Goal: Complete application form

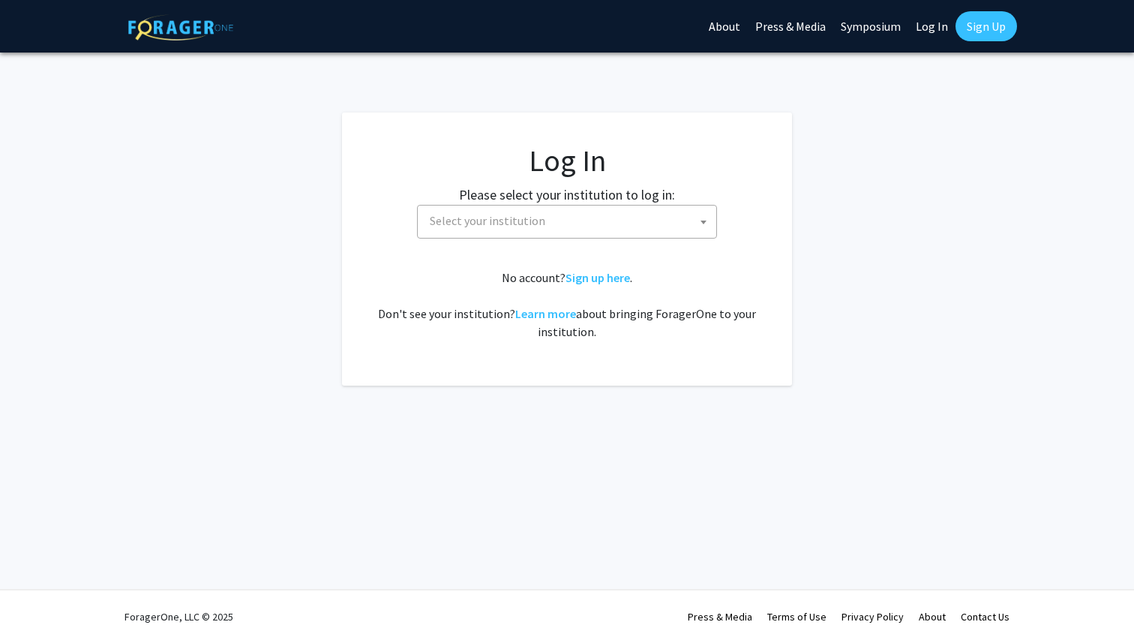
select select
click at [583, 225] on span "Select your institution" at bounding box center [570, 220] width 292 height 31
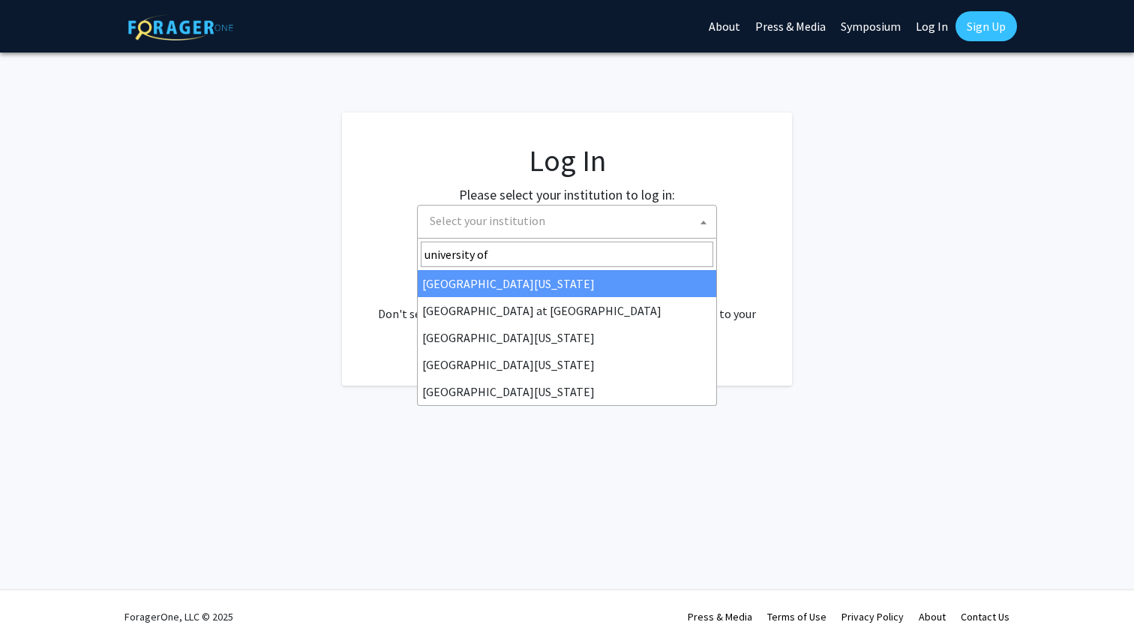
type input "university of"
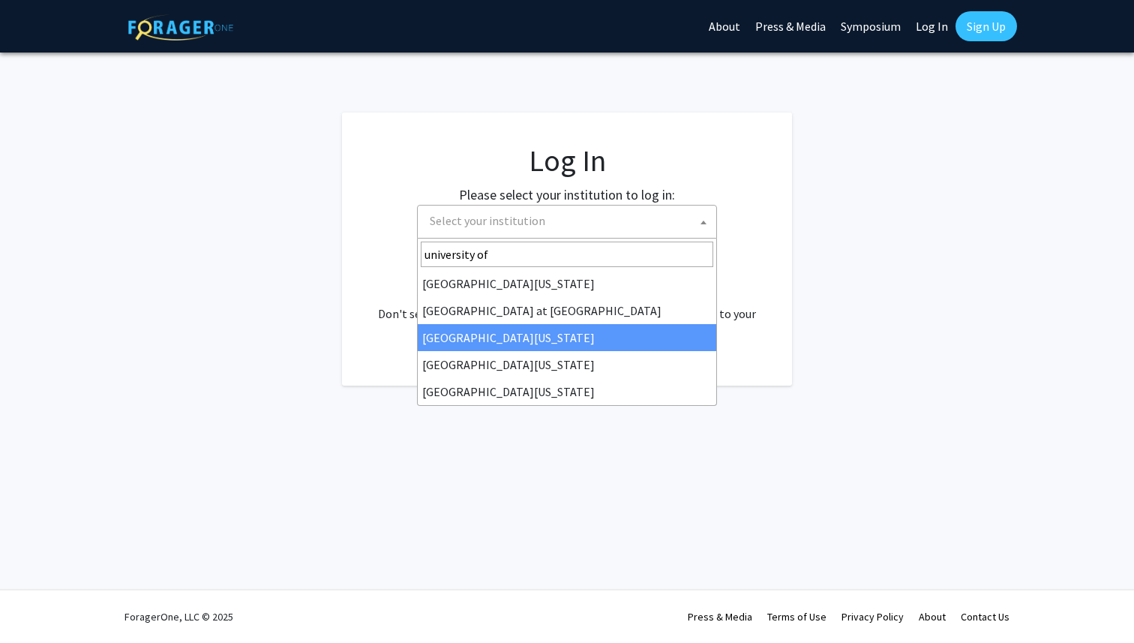
select select "13"
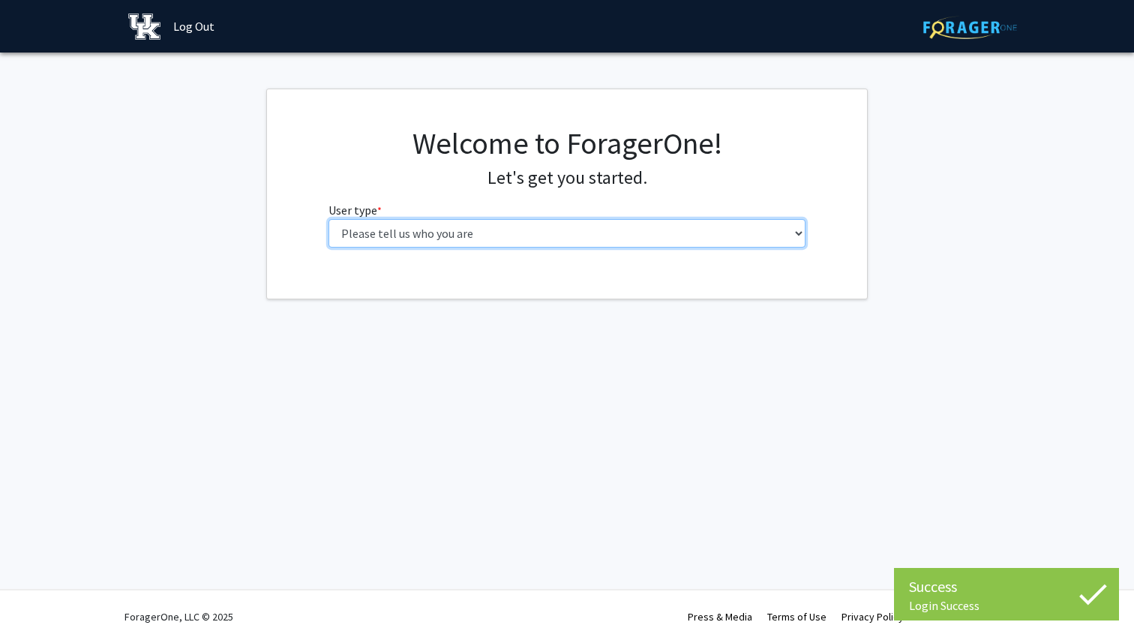
click at [615, 229] on select "Please tell us who you are Undergraduate Student Master's Student Doctoral Cand…" at bounding box center [567, 233] width 478 height 28
select select "1: undergrad"
click at [328, 219] on select "Please tell us who you are Undergraduate Student Master's Student Doctoral Cand…" at bounding box center [567, 233] width 478 height 28
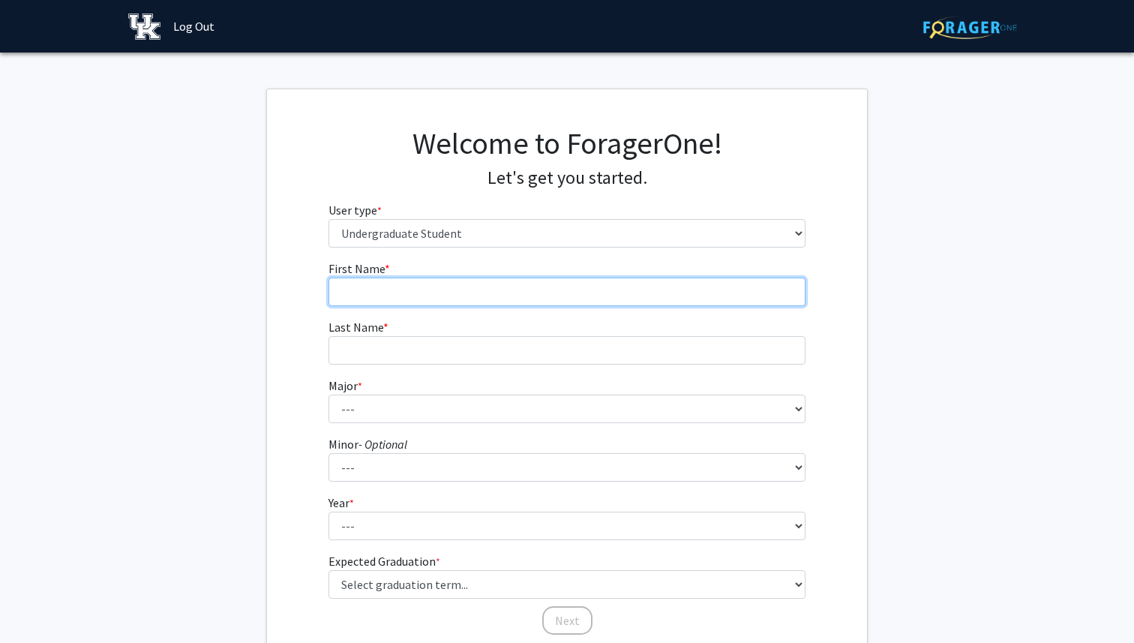
click at [556, 297] on input "First Name * required" at bounding box center [567, 291] width 478 height 28
type input "[PERSON_NAME]"
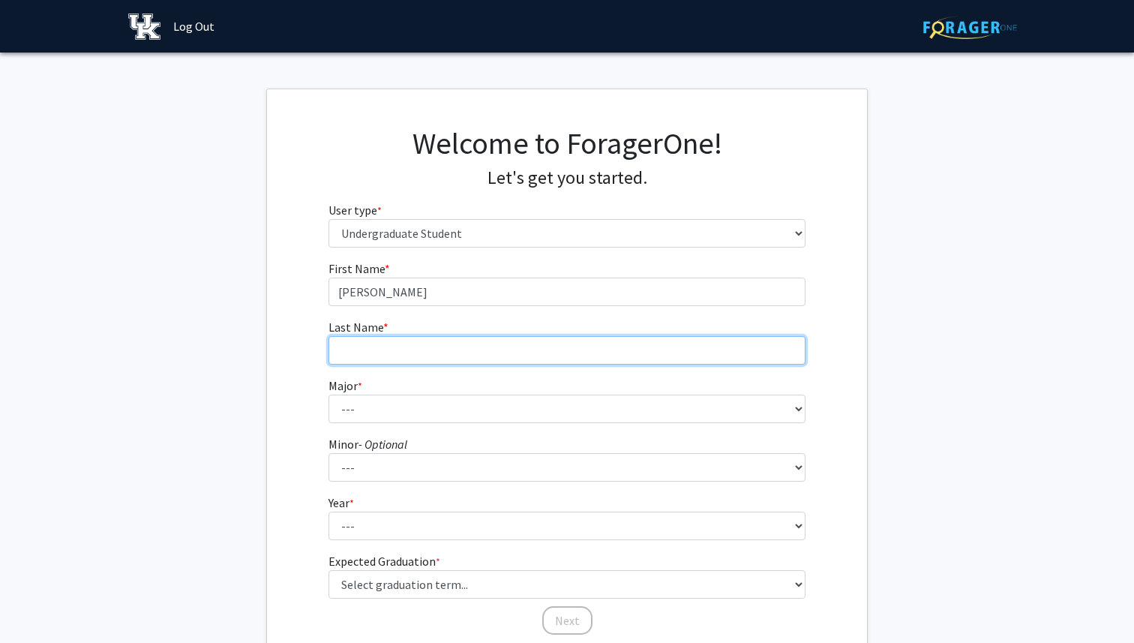
click at [491, 358] on input "Last Name * required" at bounding box center [567, 350] width 478 height 28
type input "[PERSON_NAME]"
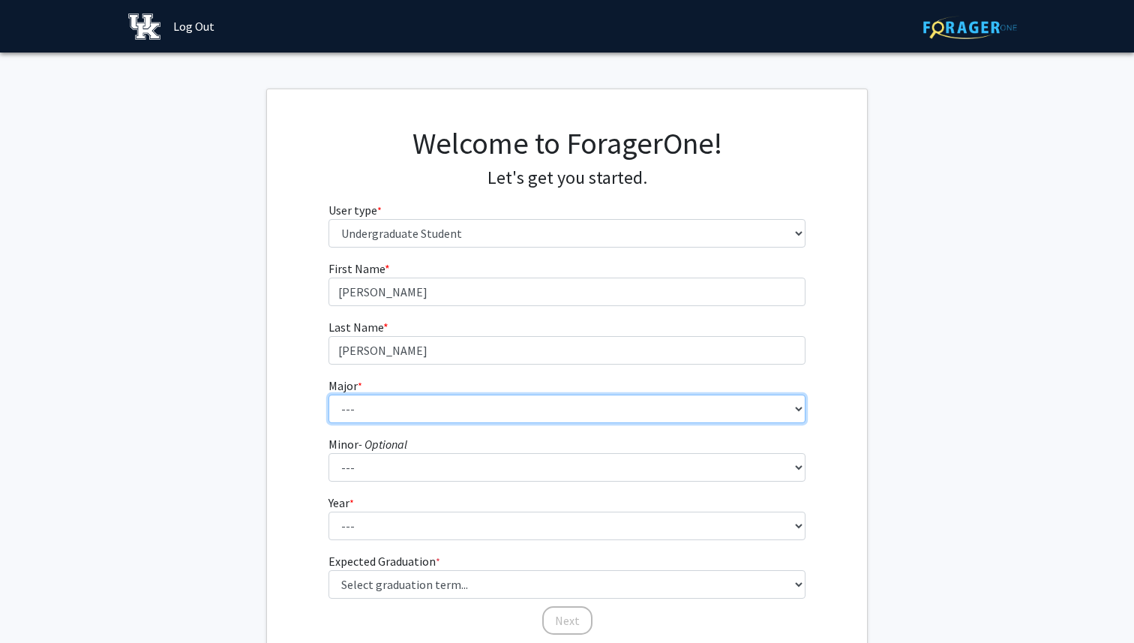
click at [445, 403] on select "--- Accounting Aerospace Engineering African American & Africana Studies Agricu…" at bounding box center [567, 408] width 478 height 28
select select "64: 900"
click at [328, 394] on select "--- Accounting Aerospace Engineering African American & Africana Studies Agricu…" at bounding box center [567, 408] width 478 height 28
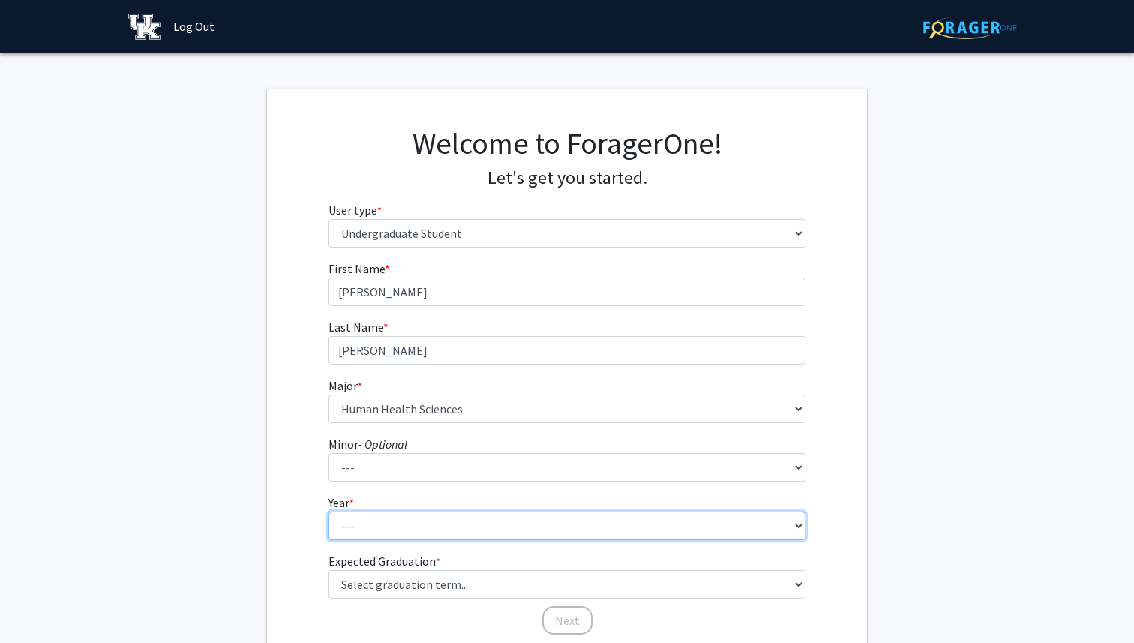
click at [410, 524] on select "--- First-year Sophomore Junior Senior Postbaccalaureate Certificate" at bounding box center [567, 525] width 478 height 28
select select "1: first-year"
click at [328, 511] on select "--- First-year Sophomore Junior Senior Postbaccalaureate Certificate" at bounding box center [567, 525] width 478 height 28
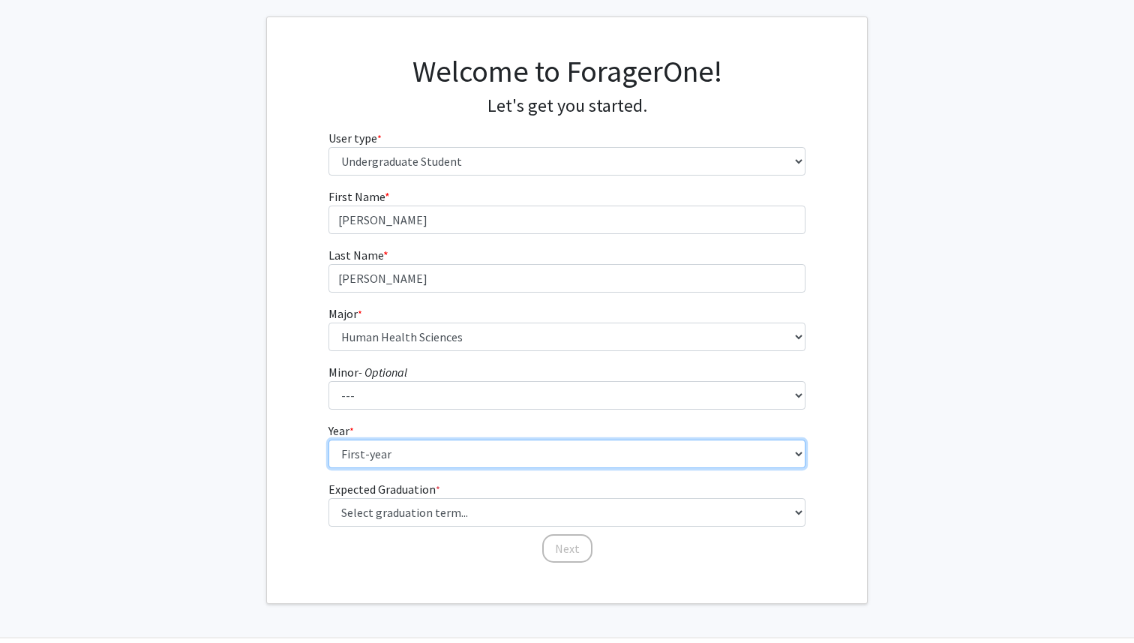
scroll to position [85, 0]
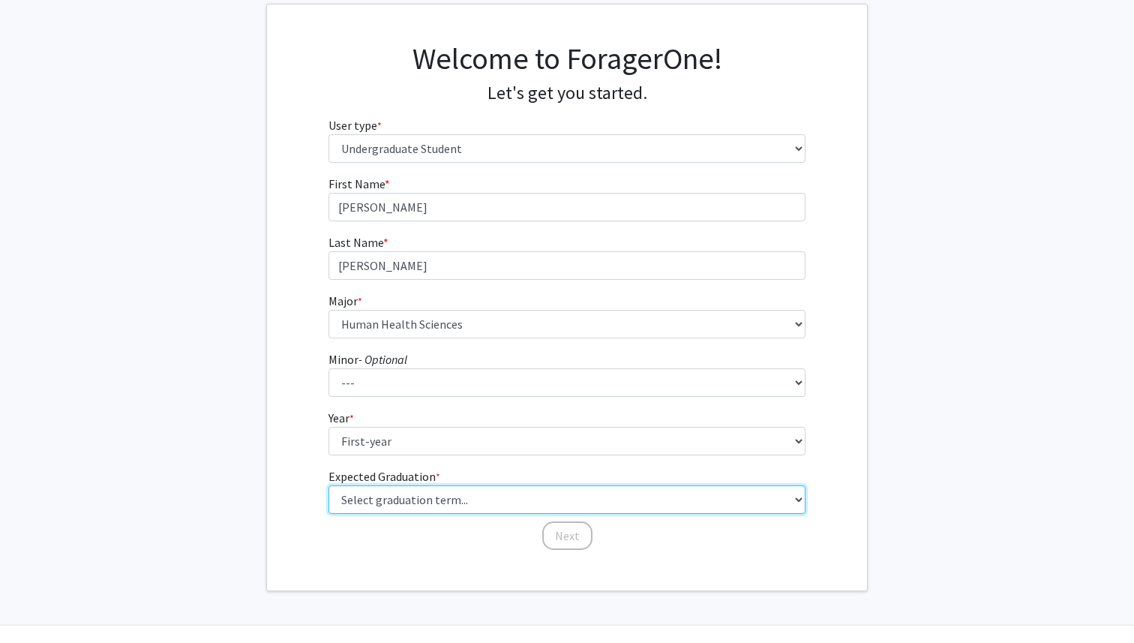
click at [422, 499] on select "Select graduation term... Spring 2025 Summer 2025 Fall 2025 Winter 2025 Spring …" at bounding box center [567, 499] width 478 height 28
select select "15: fall_2028"
click at [328, 485] on select "Select graduation term... Spring 2025 Summer 2025 Fall 2025 Winter 2025 Spring …" at bounding box center [567, 499] width 478 height 28
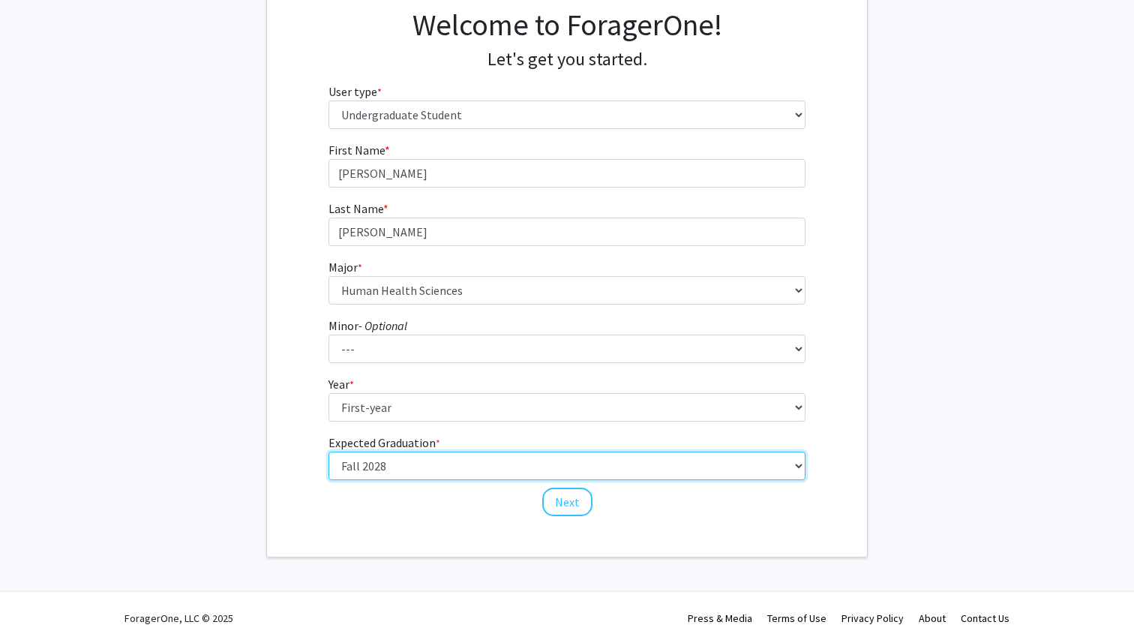
scroll to position [120, 0]
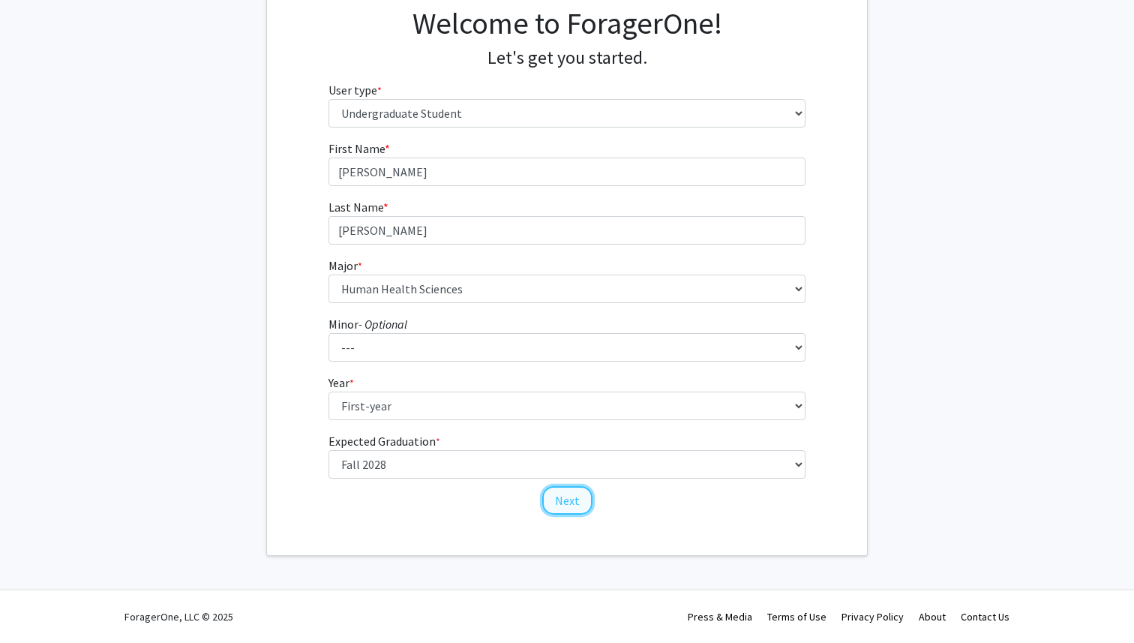
click at [559, 501] on button "Next" at bounding box center [567, 500] width 50 height 28
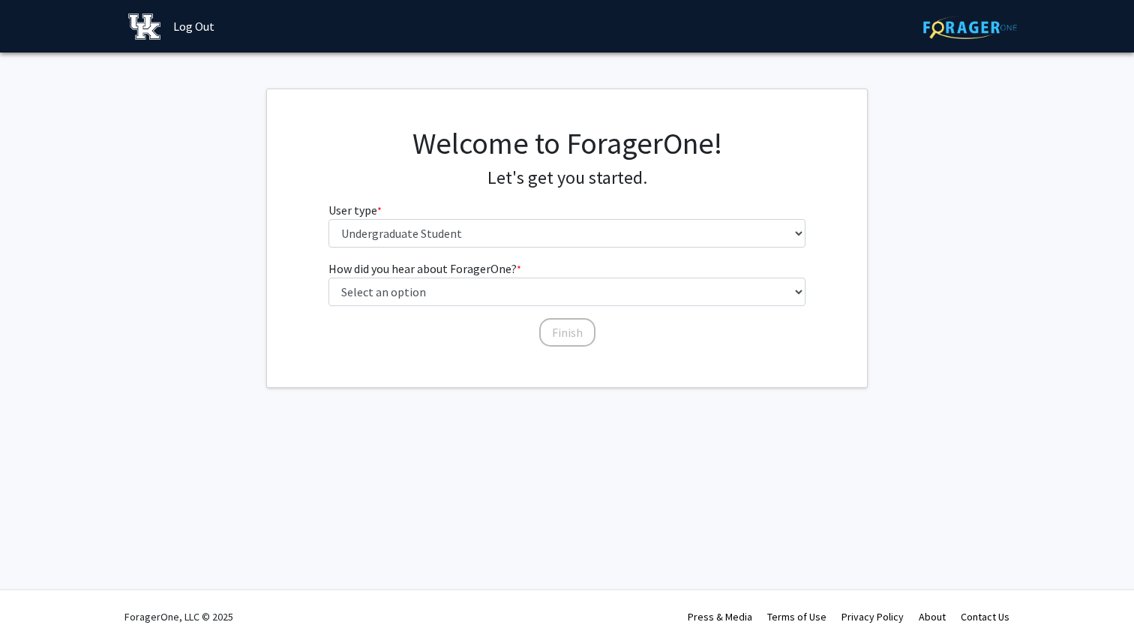
scroll to position [0, 0]
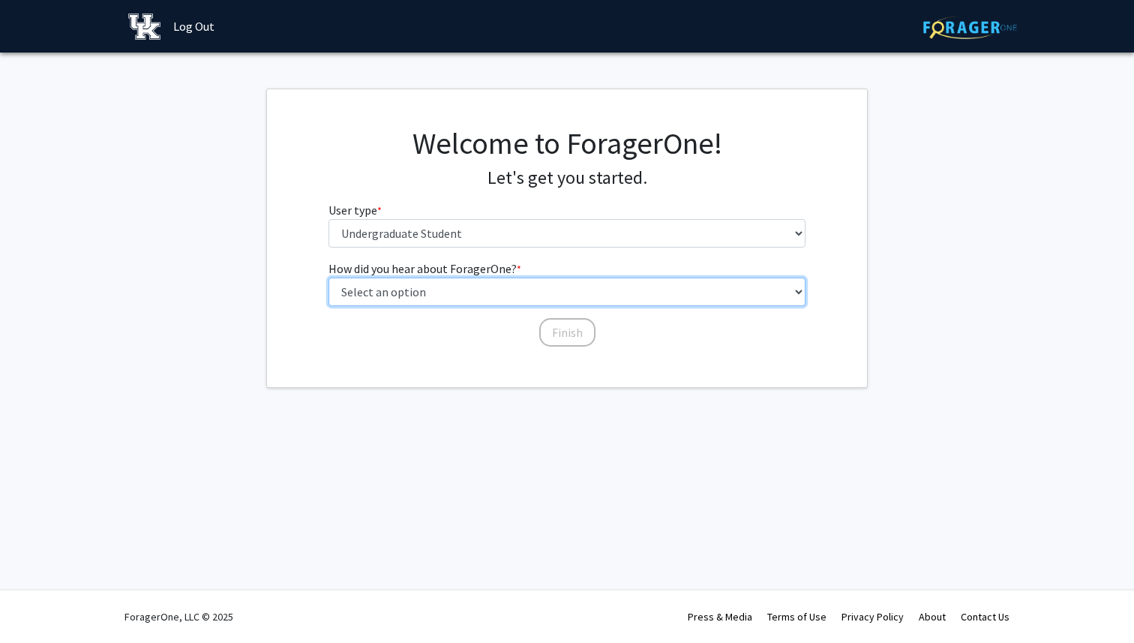
click at [492, 294] on select "Select an option Peer/student recommendation Faculty/staff recommendation Unive…" at bounding box center [567, 291] width 478 height 28
select select "2: faculty_recommendation"
click at [328, 277] on select "Select an option Peer/student recommendation Faculty/staff recommendation Unive…" at bounding box center [567, 291] width 478 height 28
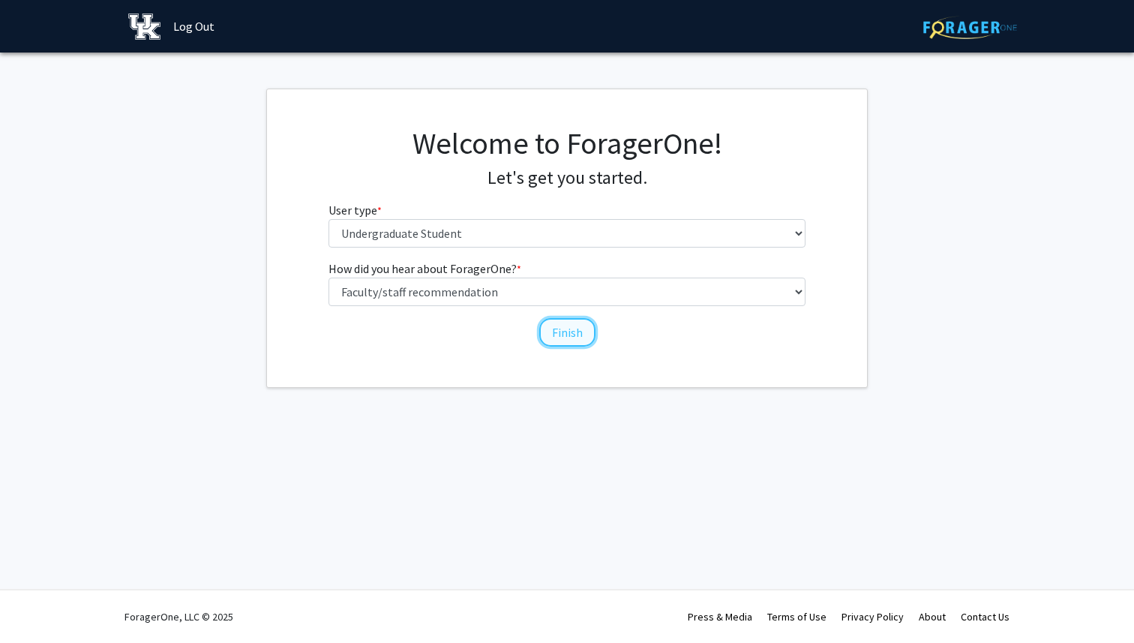
click at [565, 338] on button "Finish" at bounding box center [567, 332] width 56 height 28
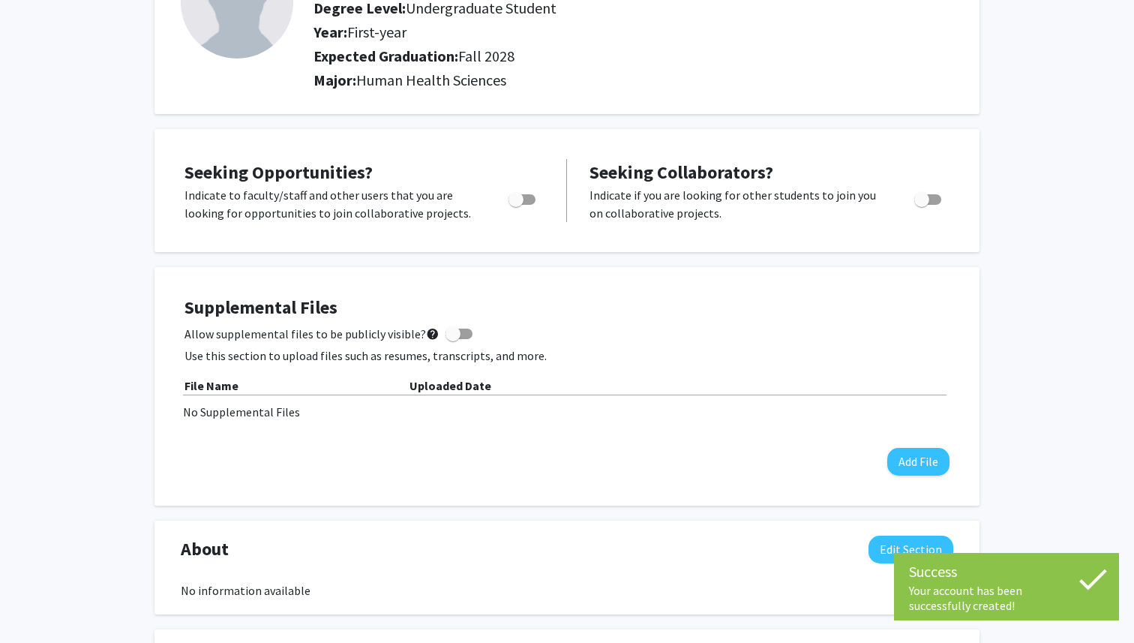
scroll to position [154, 0]
click at [519, 194] on span "Toggle" at bounding box center [515, 197] width 15 height 15
click at [516, 203] on input "Are you actively seeking opportunities?" at bounding box center [515, 203] width 1 height 1
checkbox input "true"
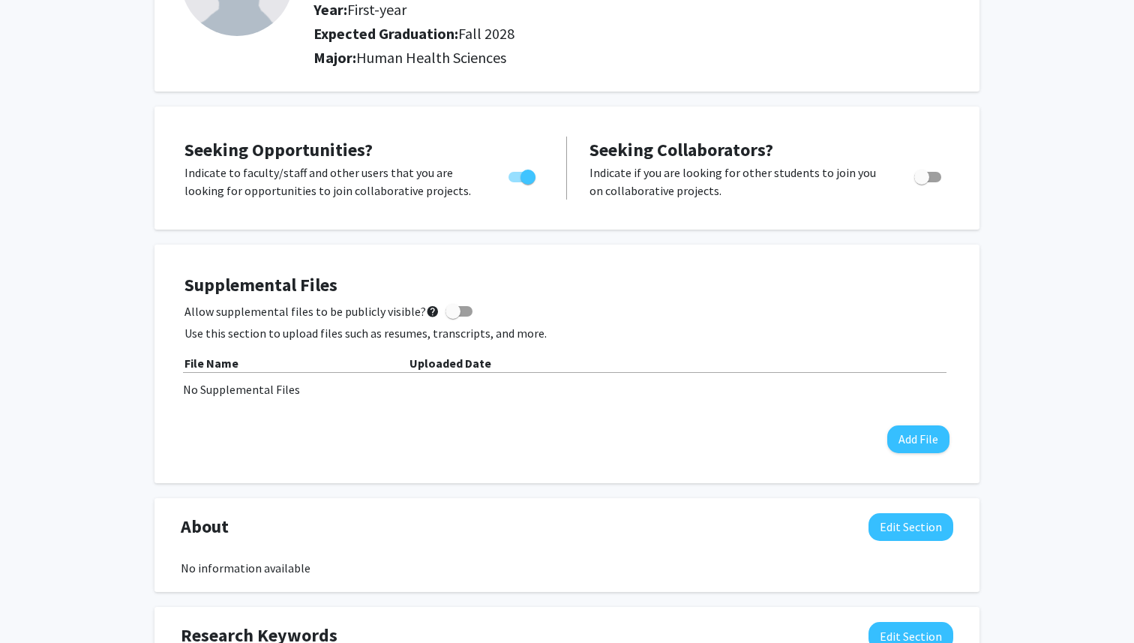
scroll to position [0, 0]
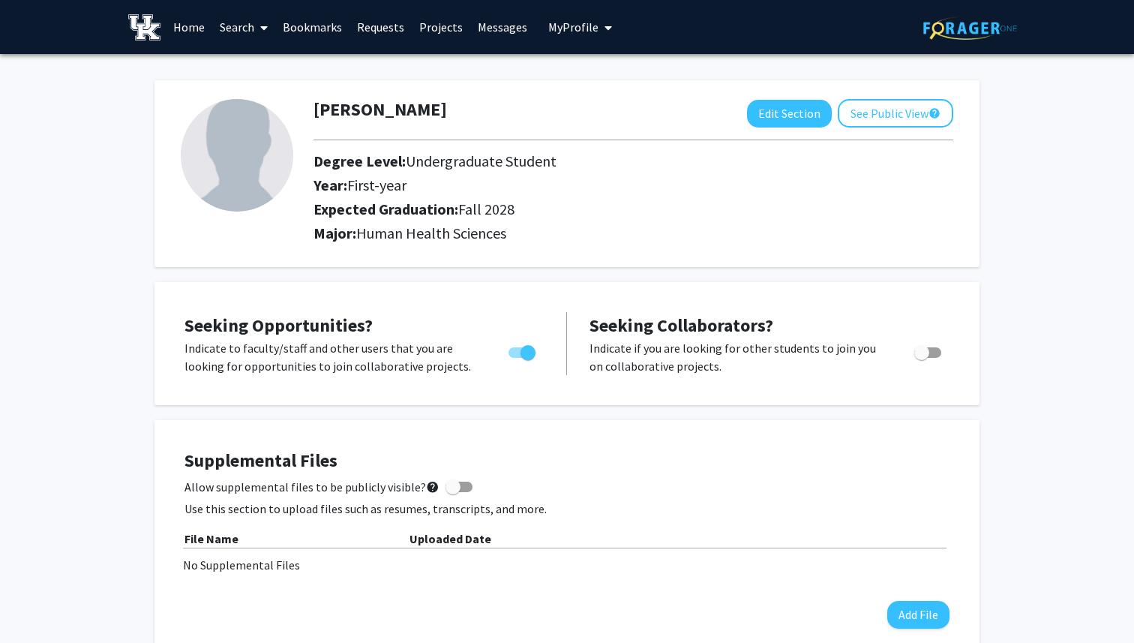
click at [187, 24] on link "Home" at bounding box center [189, 27] width 46 height 52
